Goal: Information Seeking & Learning: Learn about a topic

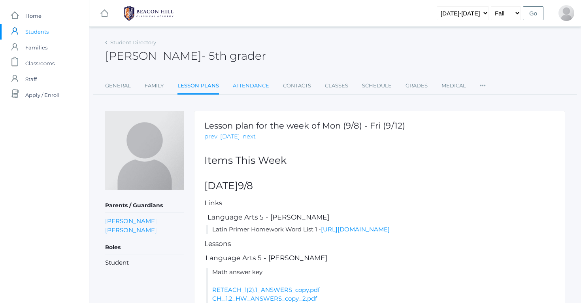
click at [262, 85] on link "Attendance" at bounding box center [251, 86] width 36 height 16
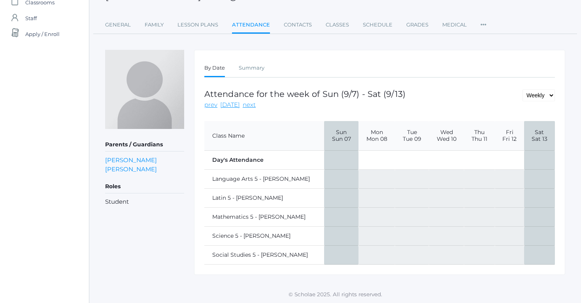
scroll to position [60, 0]
click at [362, 144] on th "Mon Mon 08" at bounding box center [376, 136] width 36 height 30
click at [358, 163] on td at bounding box center [376, 160] width 36 height 19
select select "day"
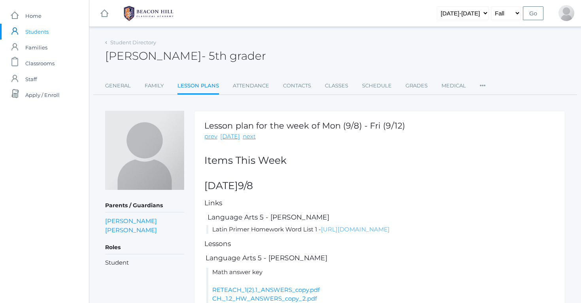
click at [321, 233] on link "[URL][DOMAIN_NAME]" at bounding box center [355, 229] width 69 height 8
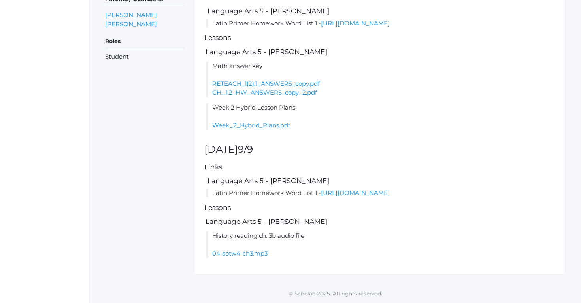
scroll to position [213, 0]
click at [257, 122] on link "Week_2_Hybrid_Plans.pdf" at bounding box center [251, 125] width 78 height 8
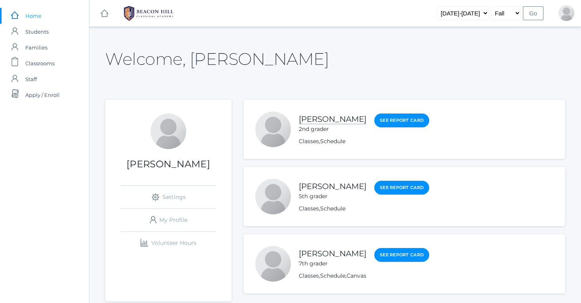
click at [317, 118] on link "[PERSON_NAME]" at bounding box center [333, 119] width 68 height 10
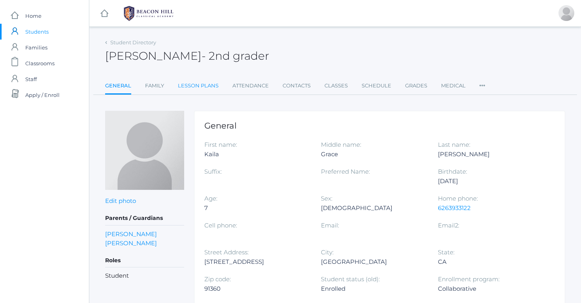
click at [212, 87] on link "Lesson Plans" at bounding box center [198, 86] width 41 height 16
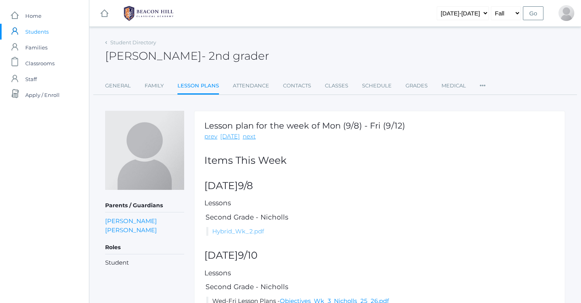
click at [249, 229] on link "Hybrid_Wk_2.pdf" at bounding box center [238, 231] width 52 height 8
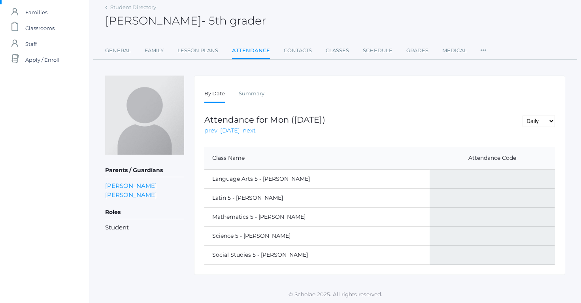
scroll to position [35, 0]
click at [445, 178] on td at bounding box center [491, 179] width 125 height 19
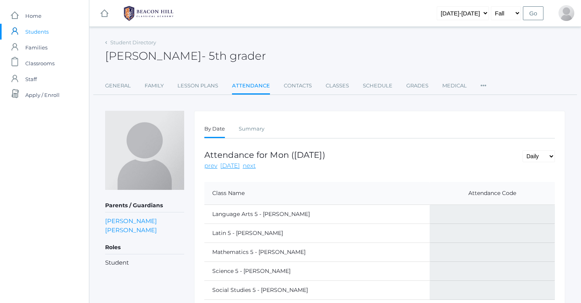
scroll to position [0, 0]
click at [120, 85] on link "General" at bounding box center [118, 86] width 26 height 16
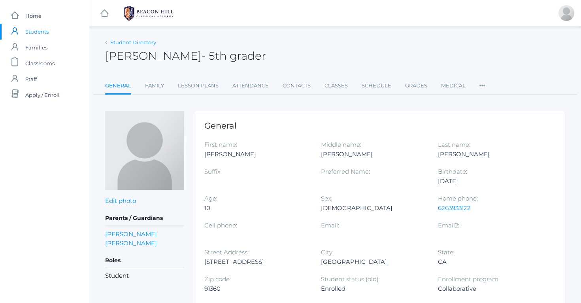
click at [147, 43] on link "Student Directory" at bounding box center [133, 42] width 46 height 6
